Goal: Task Accomplishment & Management: Manage account settings

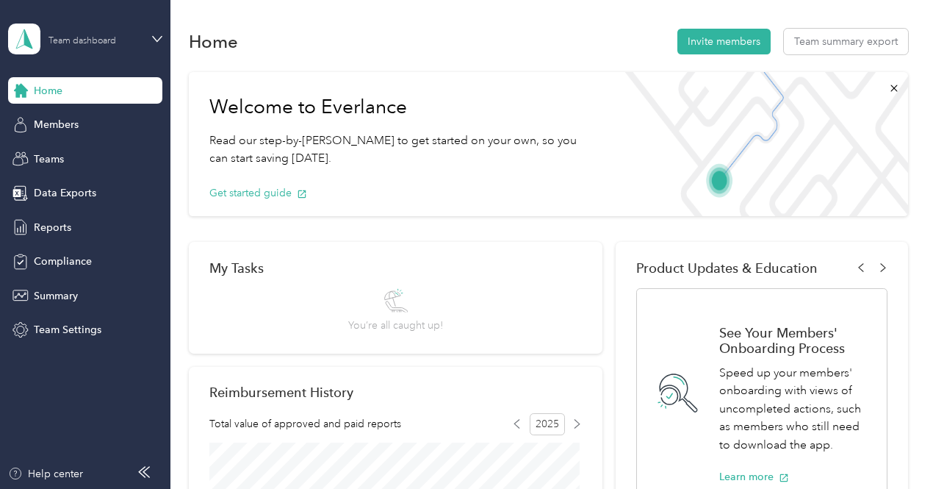
click at [100, 37] on div "Team dashboard" at bounding box center [82, 41] width 68 height 9
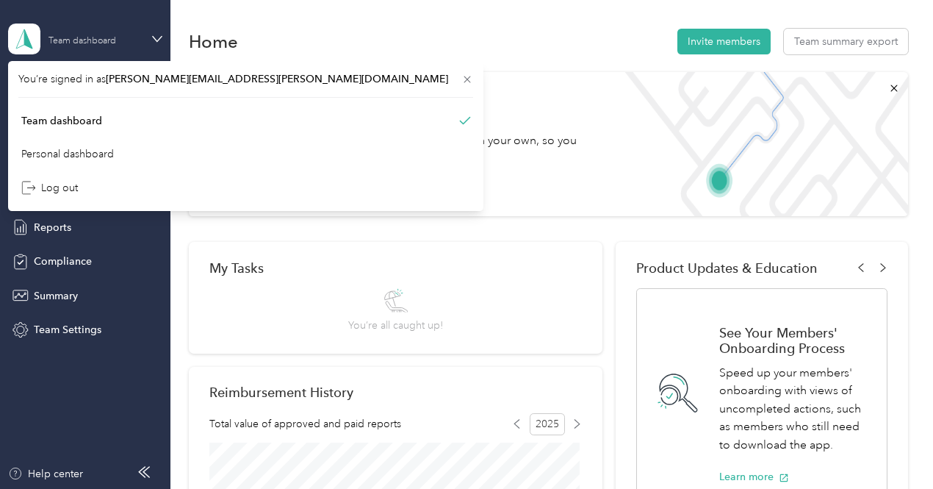
click at [100, 37] on div "Team dashboard" at bounding box center [82, 41] width 68 height 9
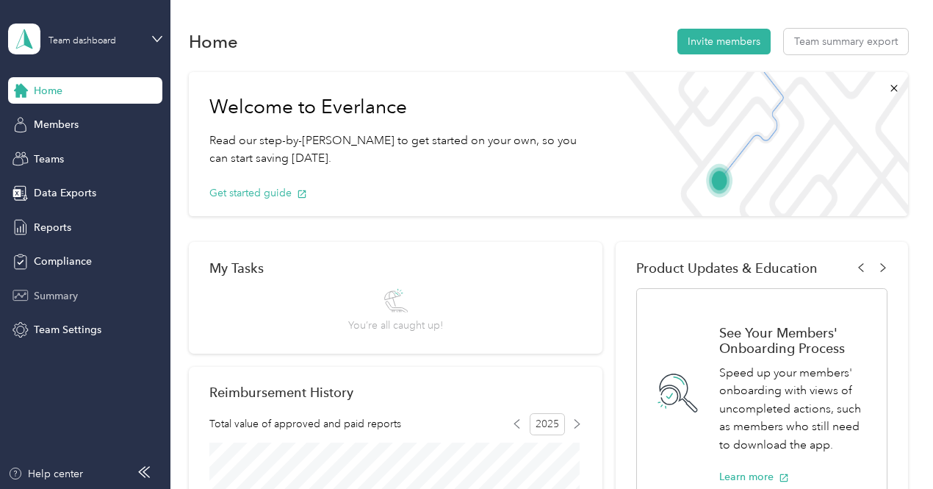
click at [76, 298] on span "Summary" at bounding box center [56, 295] width 44 height 15
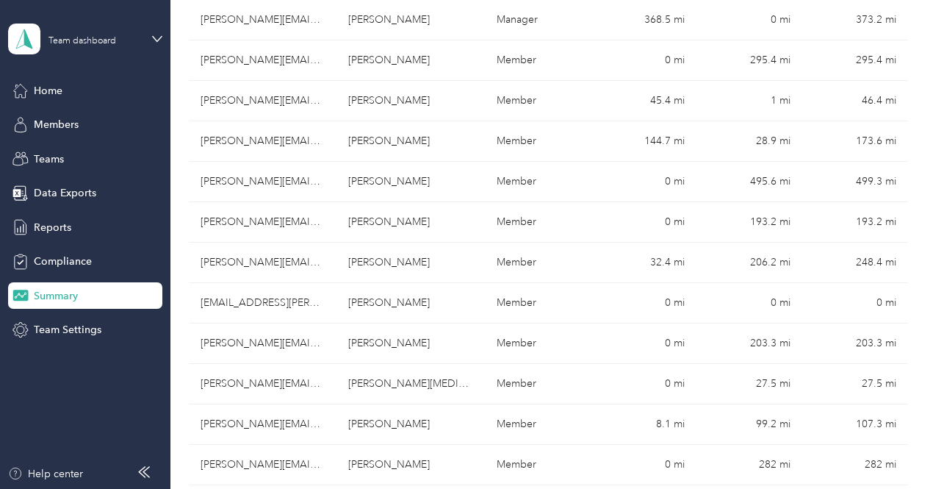
scroll to position [481, 0]
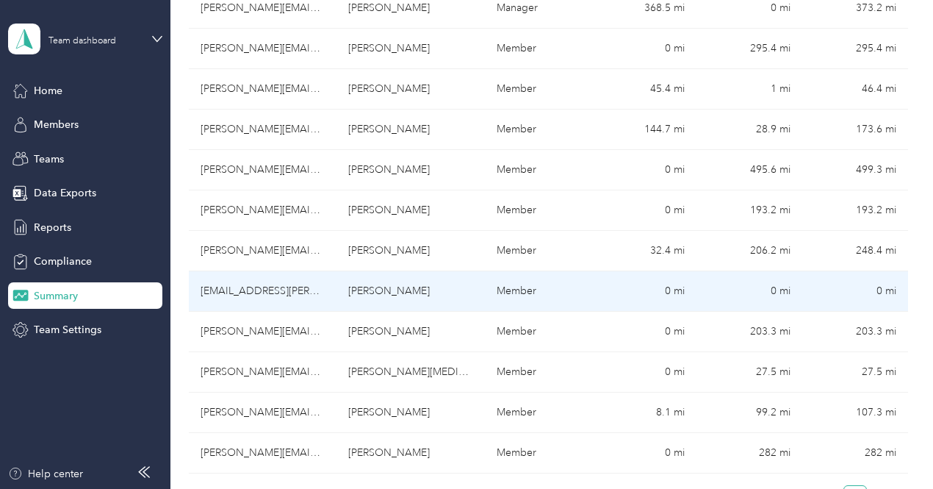
click at [833, 271] on td "0 mi" at bounding box center [855, 291] width 106 height 40
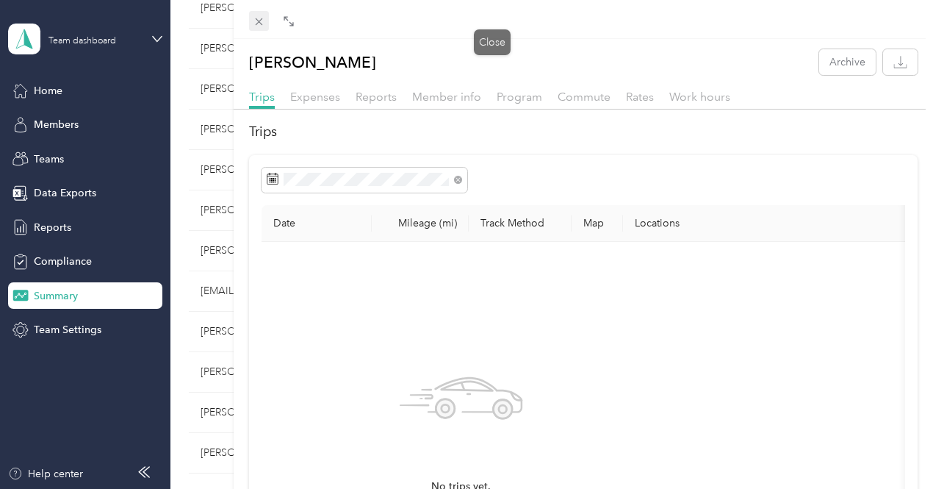
click at [265, 27] on icon at bounding box center [259, 21] width 12 height 12
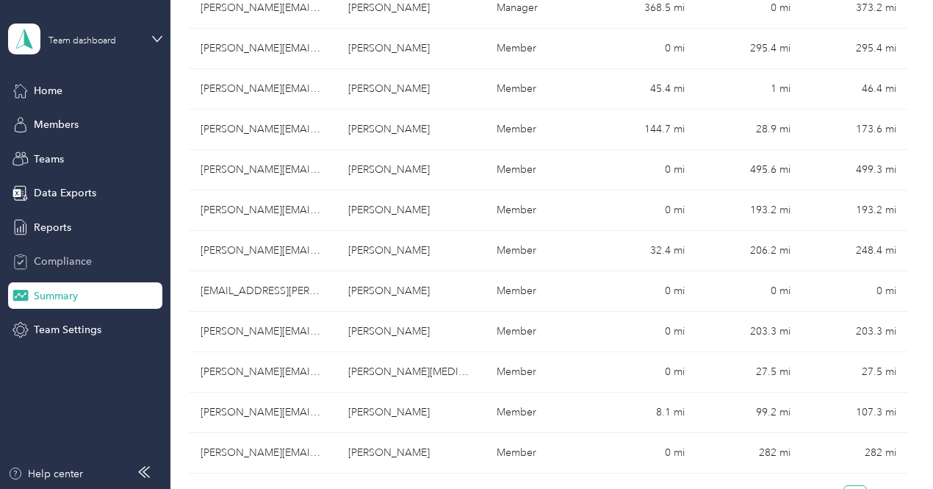
click at [63, 259] on span "Compliance" at bounding box center [63, 261] width 58 height 15
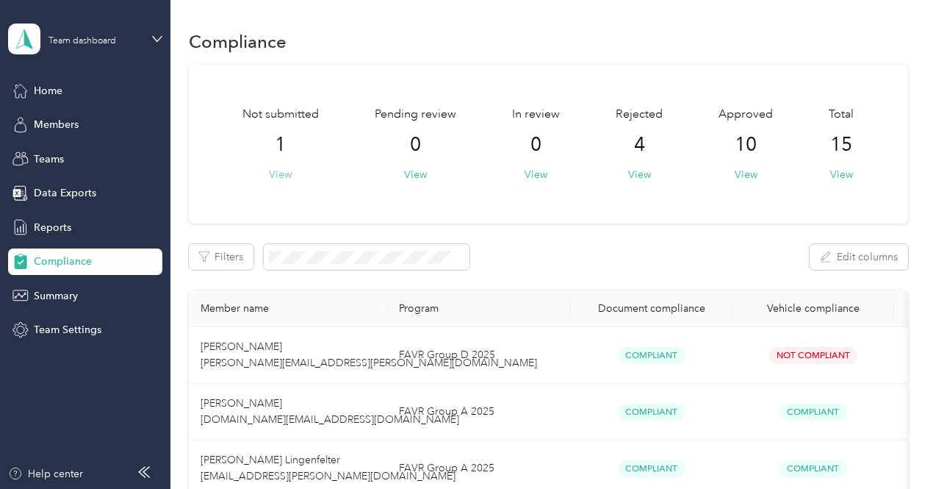
click at [275, 178] on button "View" at bounding box center [280, 174] width 23 height 15
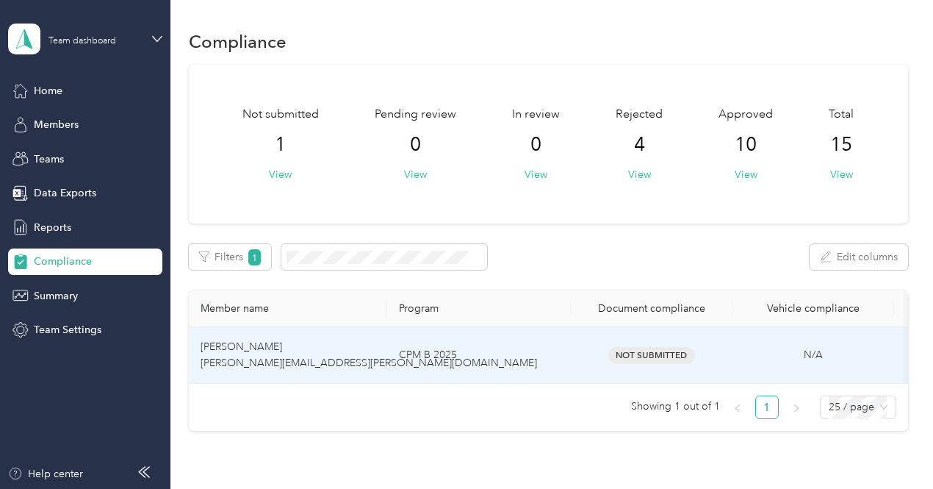
click at [569, 331] on td "CPM B 2025" at bounding box center [479, 355] width 184 height 57
click at [647, 333] on td "Not Submitted" at bounding box center [652, 355] width 162 height 57
click at [661, 348] on span "Not Submitted" at bounding box center [651, 355] width 87 height 17
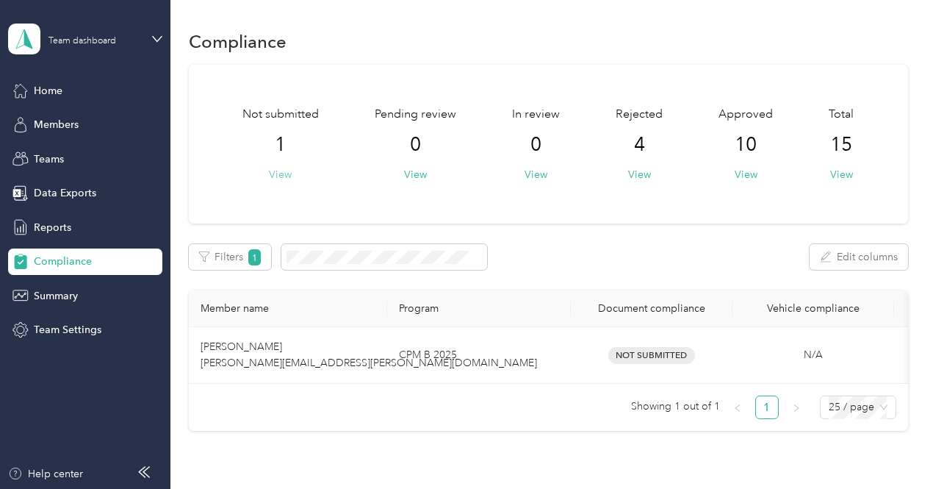
click at [271, 176] on button "View" at bounding box center [280, 174] width 23 height 15
click at [67, 83] on div "Home" at bounding box center [85, 90] width 154 height 26
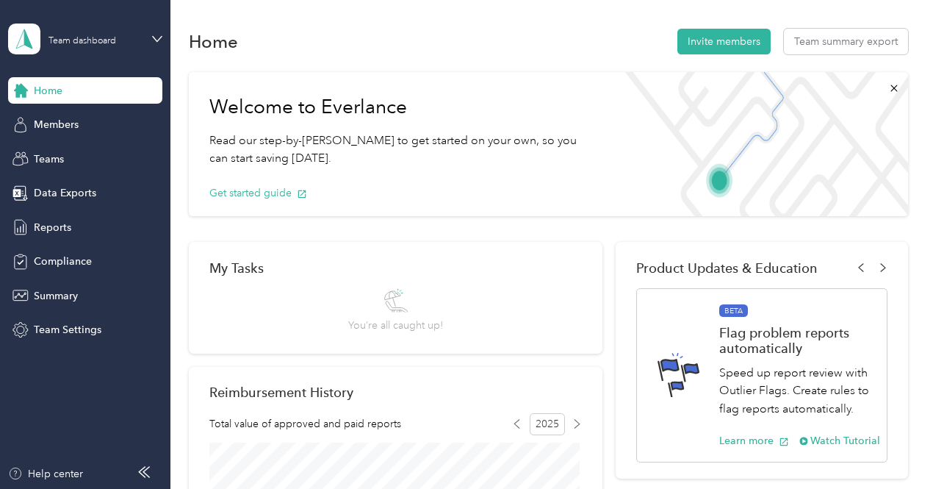
drag, startPoint x: 929, startPoint y: 406, endPoint x: 878, endPoint y: 58, distance: 352.0
click at [878, 58] on body "Team dashboard Home Members Teams Data Exports Reports Compliance Summary Team …" at bounding box center [463, 244] width 926 height 489
click at [74, 129] on span "Members" at bounding box center [56, 124] width 45 height 15
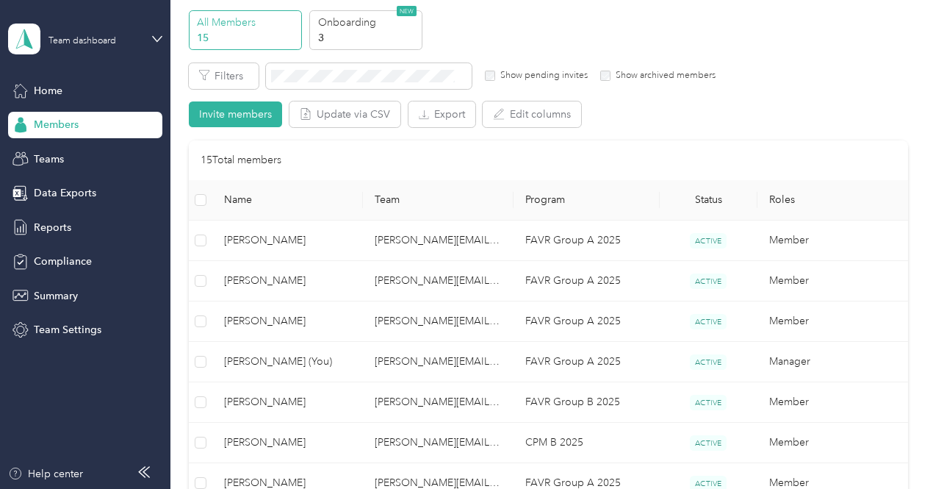
scroll to position [56, 0]
click at [348, 24] on p "Onboarding" at bounding box center [368, 20] width 100 height 15
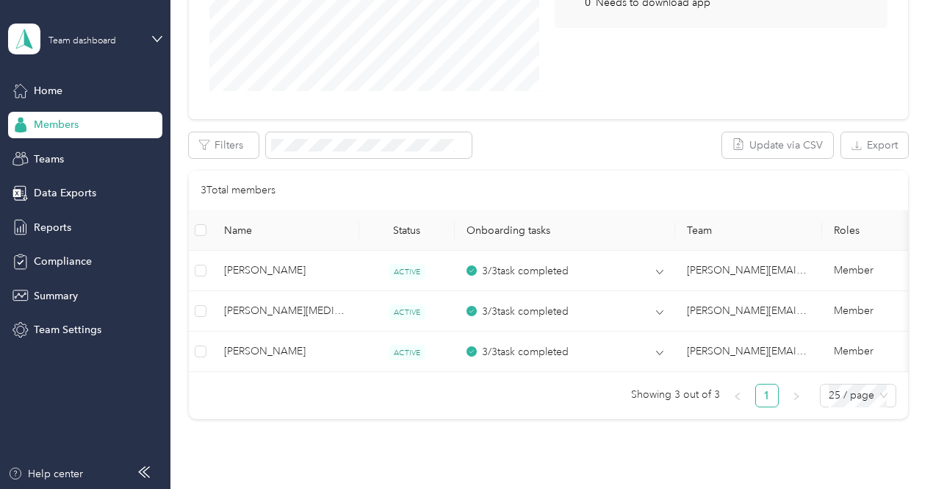
scroll to position [334, 0]
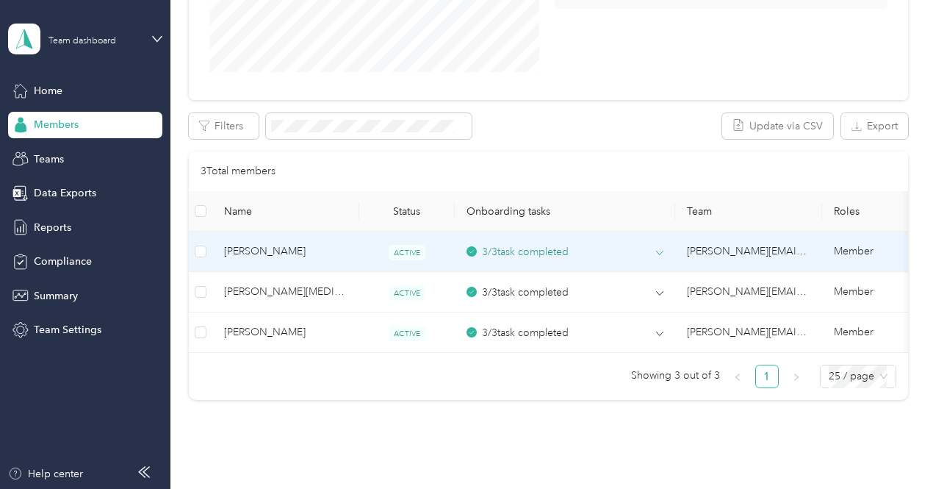
click at [508, 254] on div "3 / 3 task completed" at bounding box center [518, 251] width 102 height 15
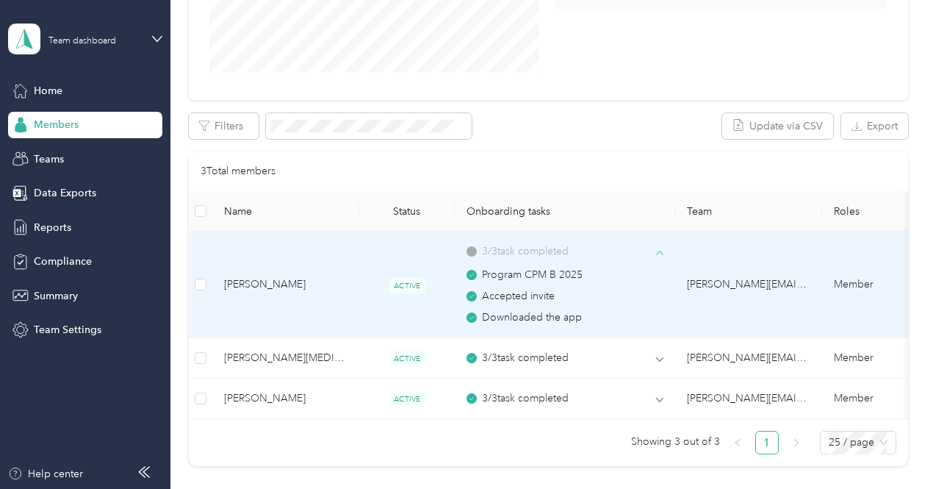
click at [655, 249] on div "3 / 3 task completed" at bounding box center [565, 250] width 197 height 15
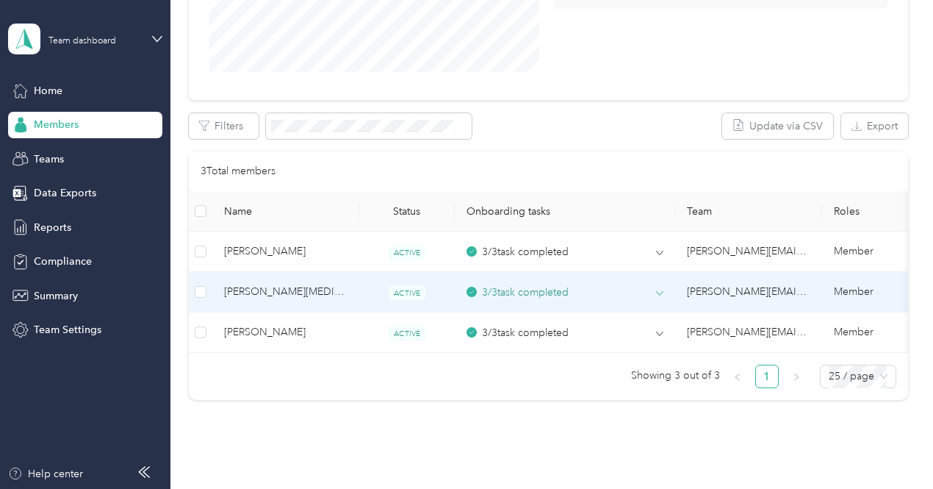
click at [654, 292] on div "3 / 3 task completed" at bounding box center [565, 291] width 197 height 15
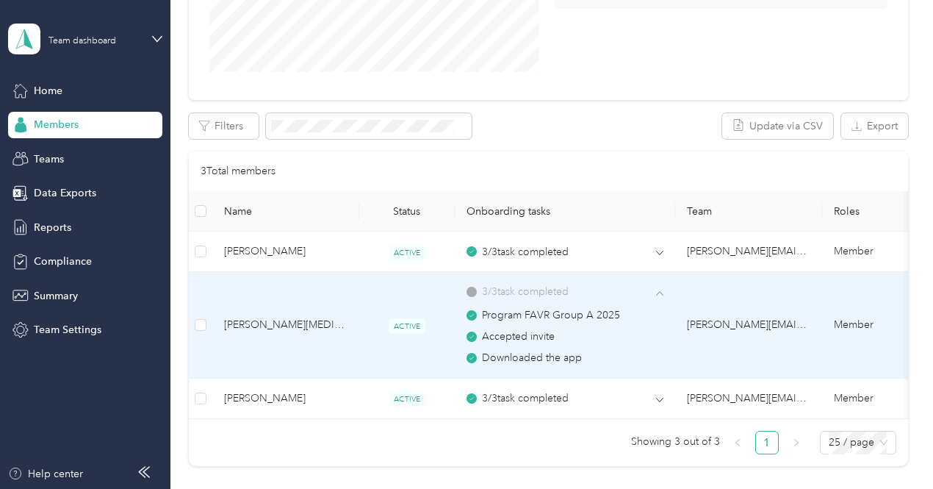
click at [654, 292] on div "3 / 3 task completed" at bounding box center [565, 291] width 197 height 15
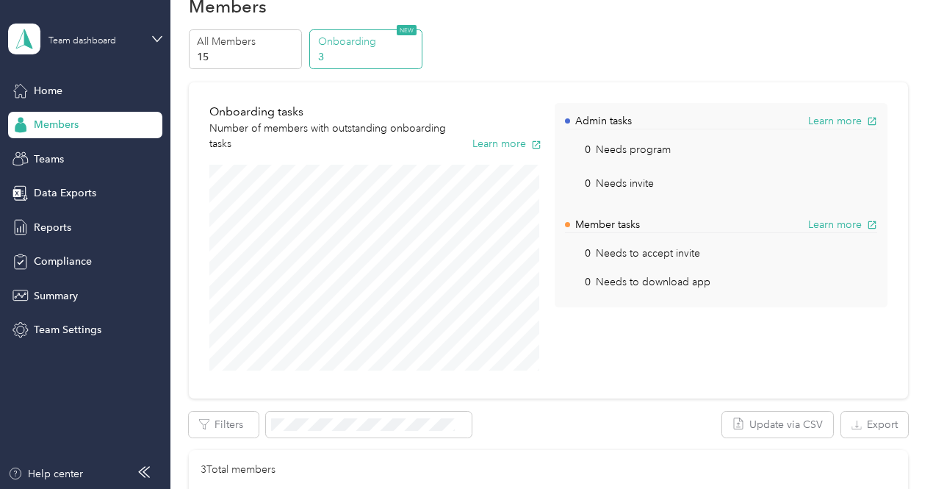
scroll to position [0, 0]
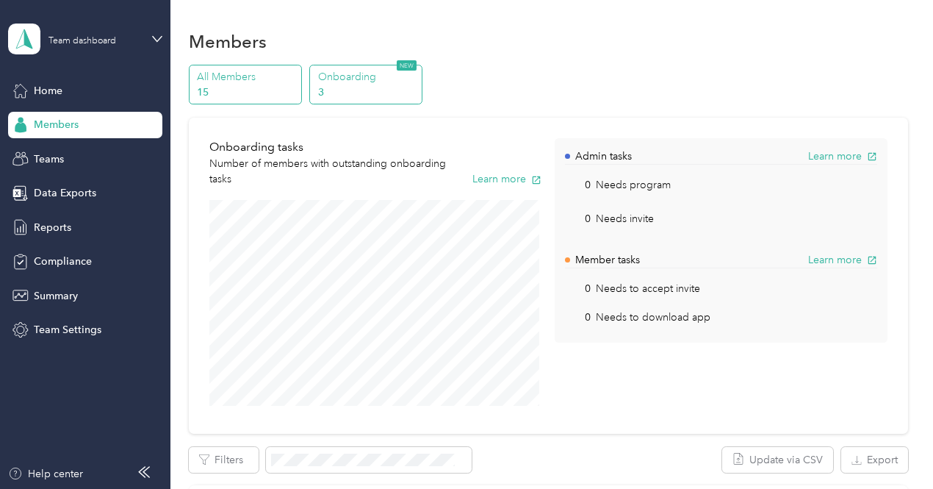
click at [253, 71] on p "All Members" at bounding box center [247, 76] width 100 height 15
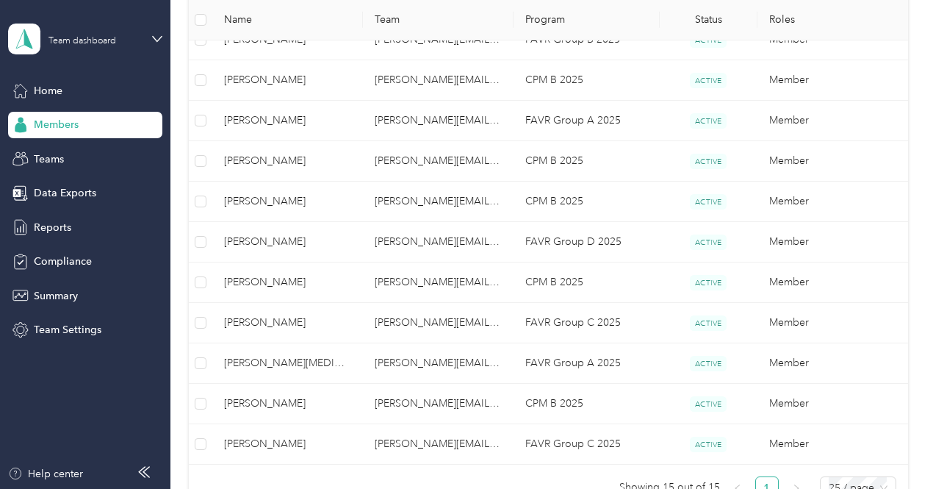
scroll to position [222, 0]
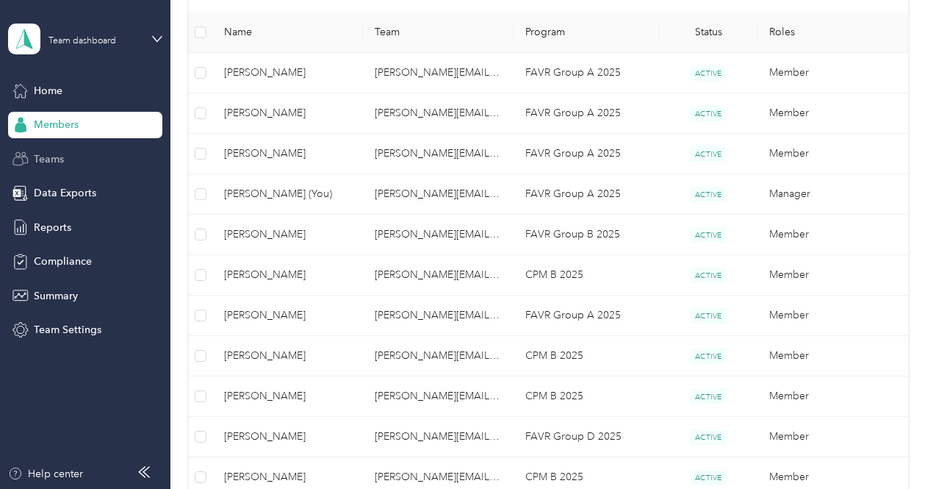
click at [96, 171] on div "Teams" at bounding box center [85, 158] width 154 height 26
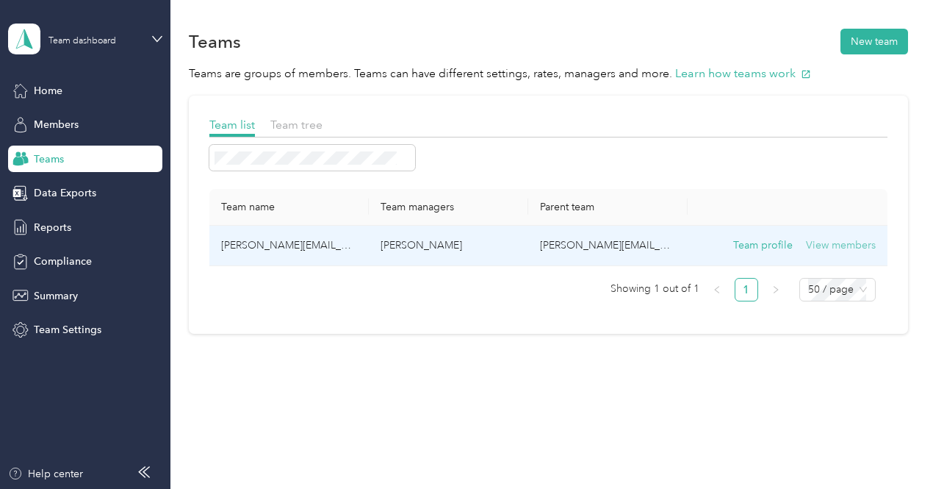
click at [834, 240] on button "View members" at bounding box center [841, 245] width 70 height 16
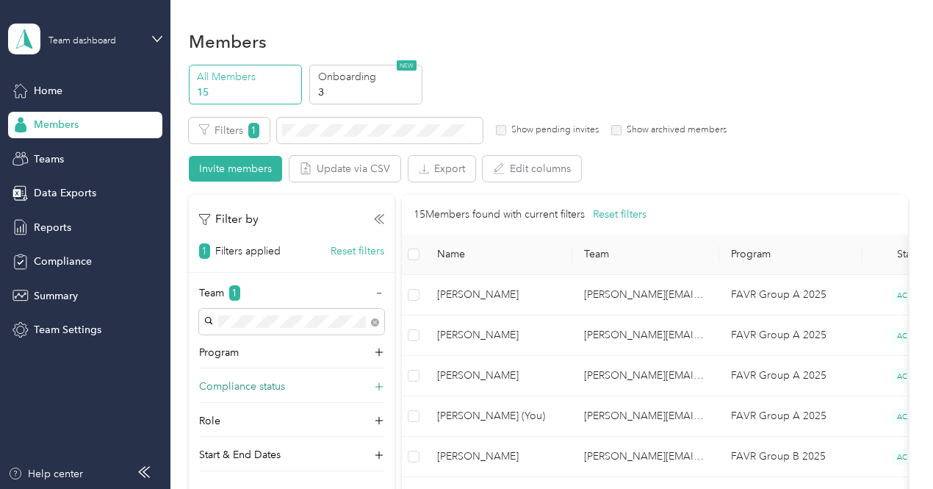
click at [319, 381] on div "Compliance status" at bounding box center [291, 390] width 185 height 24
click at [384, 226] on div "Filter by 1 Filters applied Reset filters" at bounding box center [292, 234] width 206 height 49
click at [378, 221] on icon at bounding box center [377, 219] width 5 height 9
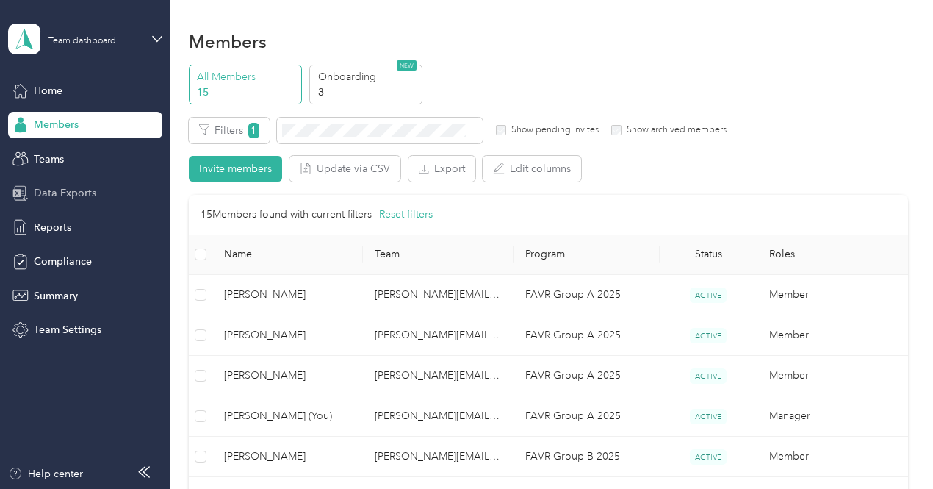
click at [65, 195] on span "Data Exports" at bounding box center [65, 192] width 62 height 15
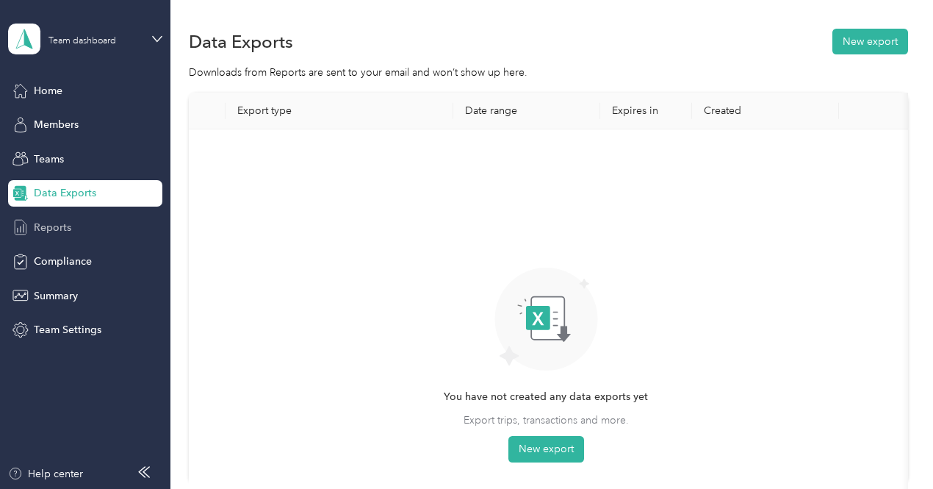
click at [87, 227] on div "Reports" at bounding box center [85, 227] width 154 height 26
